Goal: Register for event/course

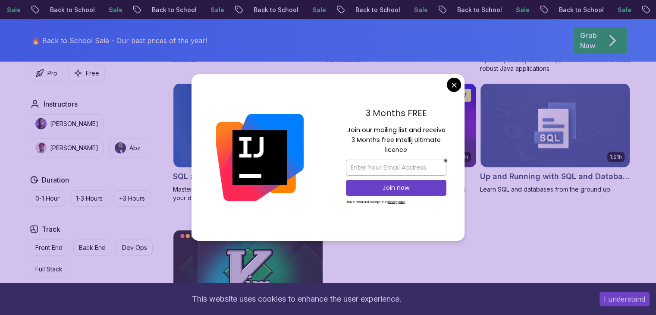
scroll to position [2194, 0]
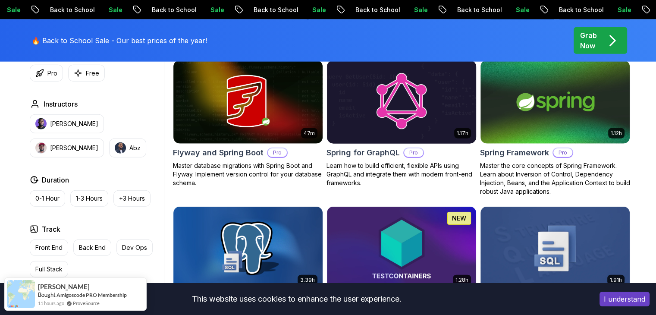
click at [85, 73] on button "Free" at bounding box center [86, 73] width 37 height 17
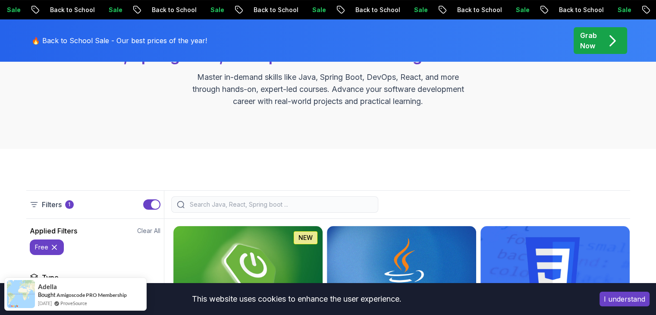
scroll to position [72, 0]
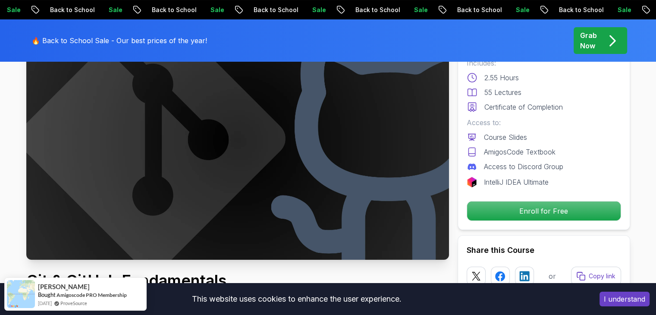
scroll to position [129, 0]
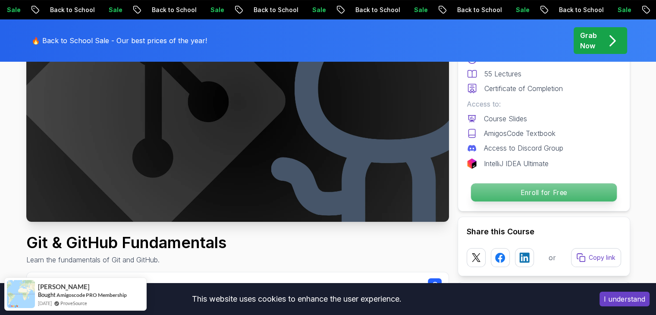
click at [554, 191] on p "Enroll for Free" at bounding box center [543, 192] width 146 height 18
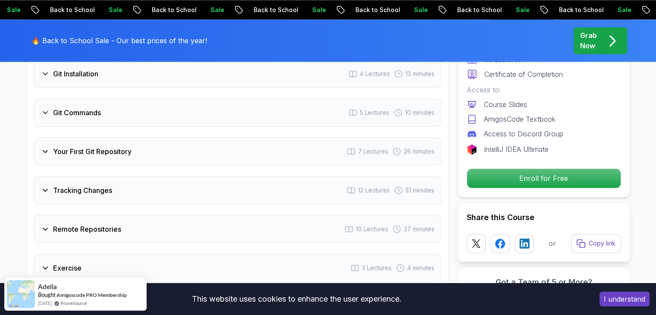
scroll to position [1177, 0]
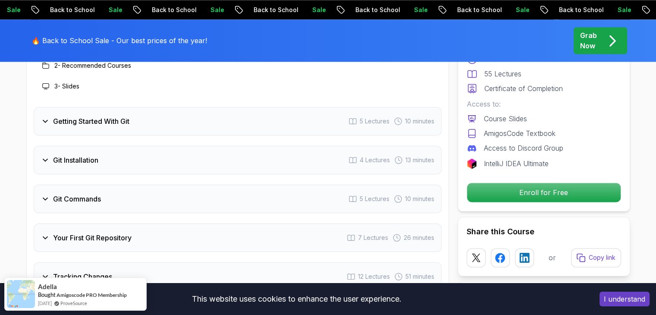
click at [71, 123] on h3 "Getting Started With Git" at bounding box center [91, 121] width 76 height 10
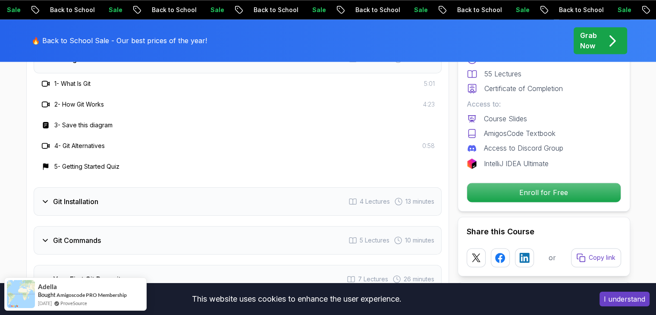
click at [198, 196] on div "Git Installation 4 Lectures 13 minutes" at bounding box center [238, 201] width 408 height 28
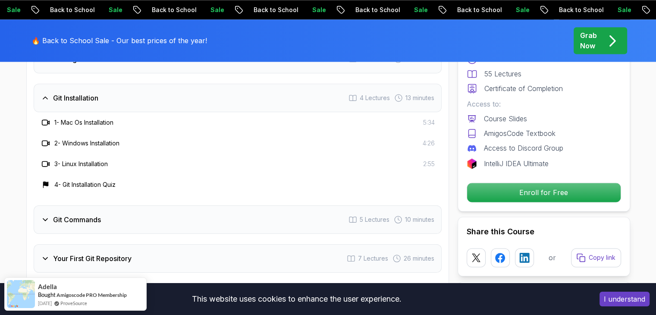
scroll to position [1393, 0]
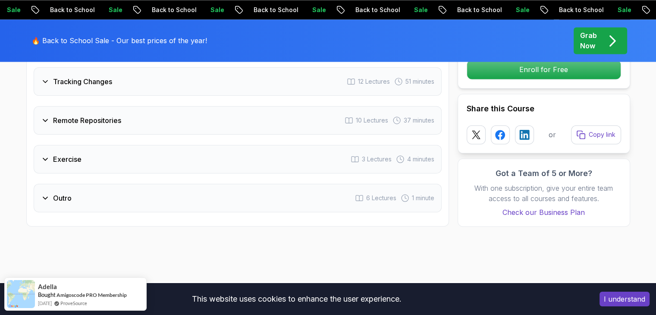
click at [254, 81] on div "Tracking Changes 12 Lectures 51 minutes" at bounding box center [238, 81] width 408 height 28
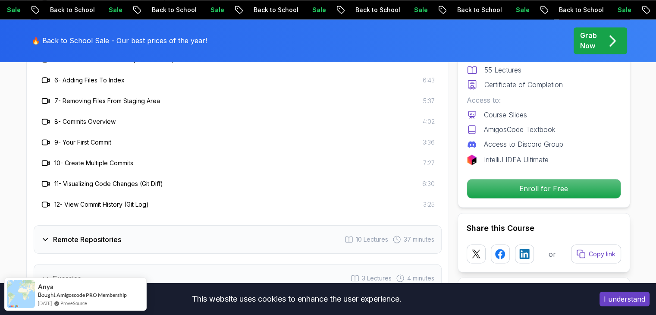
scroll to position [1353, 0]
